Goal: Information Seeking & Learning: Learn about a topic

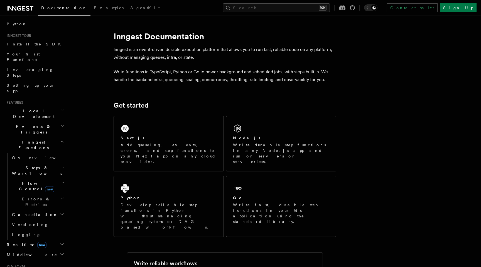
scroll to position [41, 0]
click at [60, 137] on h2 "Inngest Functions" at bounding box center [34, 145] width 61 height 16
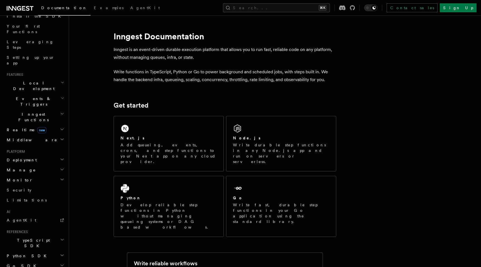
scroll to position [77, 0]
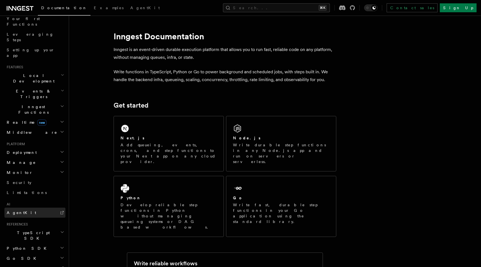
click at [40, 207] on link "AgentKit" at bounding box center [34, 212] width 61 height 10
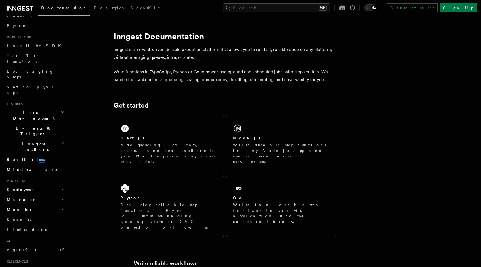
scroll to position [39, 0]
click at [58, 155] on h2 "Realtime new" at bounding box center [34, 160] width 61 height 10
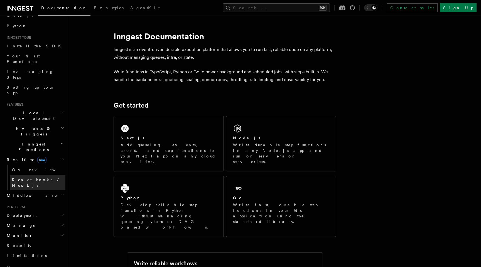
click at [47, 177] on span "React hooks / Next.js" at bounding box center [36, 182] width 49 height 10
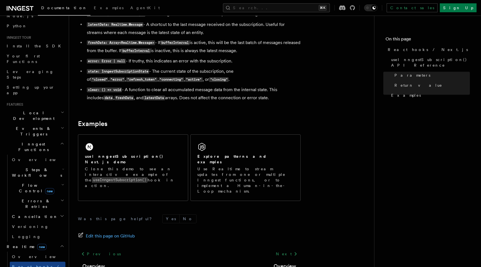
scroll to position [505, 0]
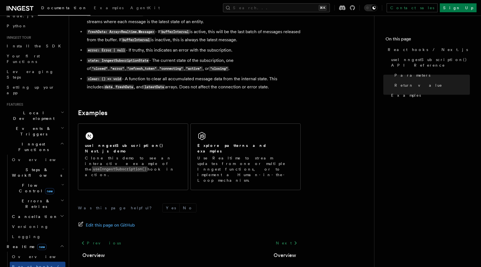
click at [27, 198] on span "Errors & Retries" at bounding box center [35, 203] width 51 height 11
click at [27, 182] on span "Flow Control new" at bounding box center [36, 187] width 52 height 11
click at [28, 199] on span "Overview" at bounding box center [45, 201] width 57 height 4
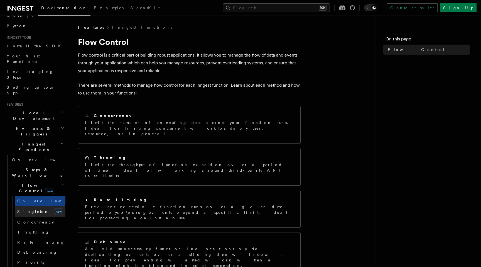
click at [31, 209] on span "Singleton" at bounding box center [33, 211] width 32 height 4
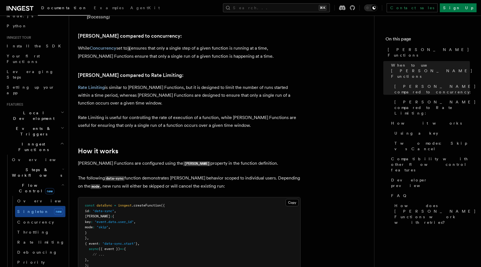
scroll to position [317, 0]
